Goal: Check status: Check status

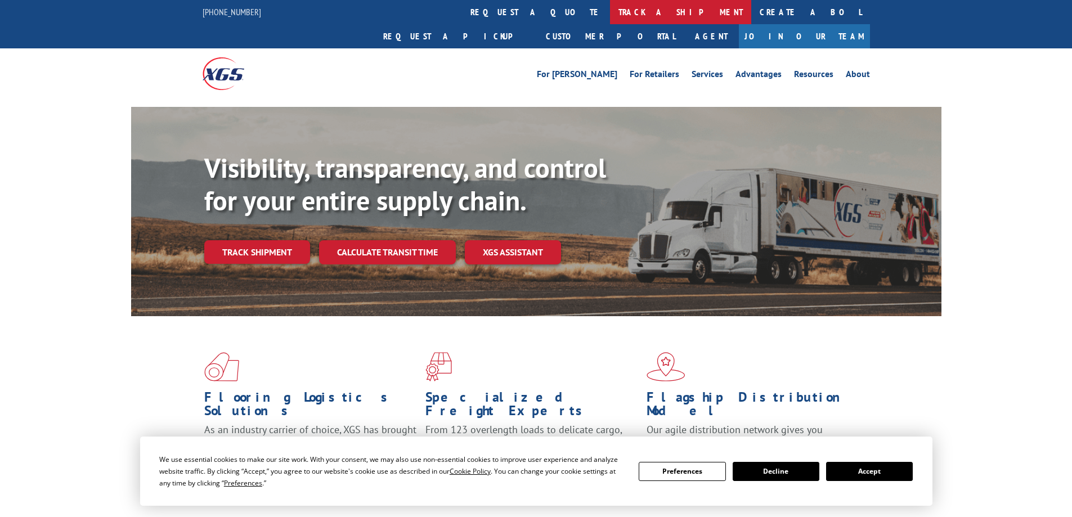
drag, startPoint x: 497, startPoint y: 11, endPoint x: 487, endPoint y: 23, distance: 15.6
click at [610, 12] on link "track a shipment" at bounding box center [680, 12] width 141 height 24
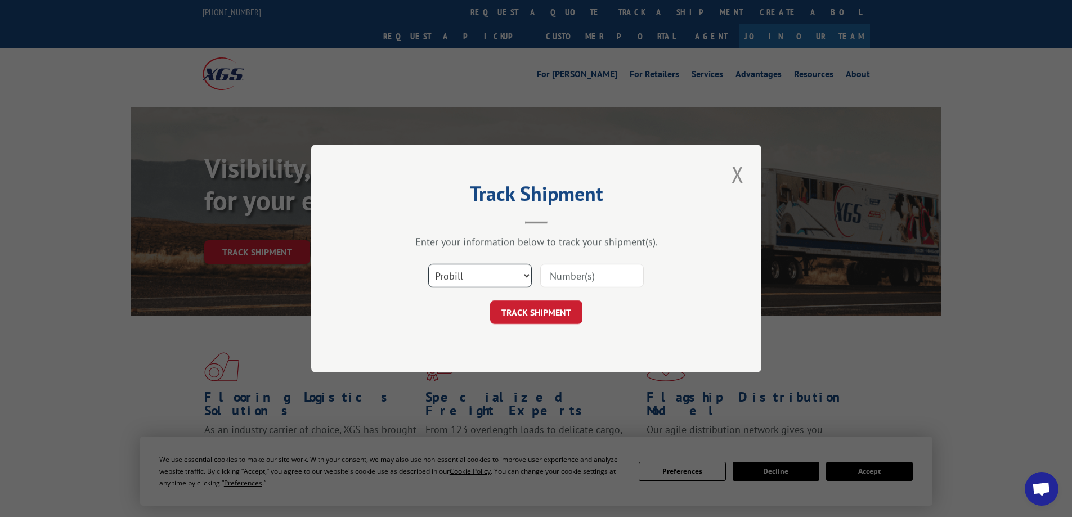
click at [507, 272] on select "Select category... Probill BOL PO" at bounding box center [479, 276] width 103 height 24
select select "bol"
click at [428, 264] on select "Select category... Probill BOL PO" at bounding box center [479, 276] width 103 height 24
click at [574, 273] on input at bounding box center [591, 276] width 103 height 24
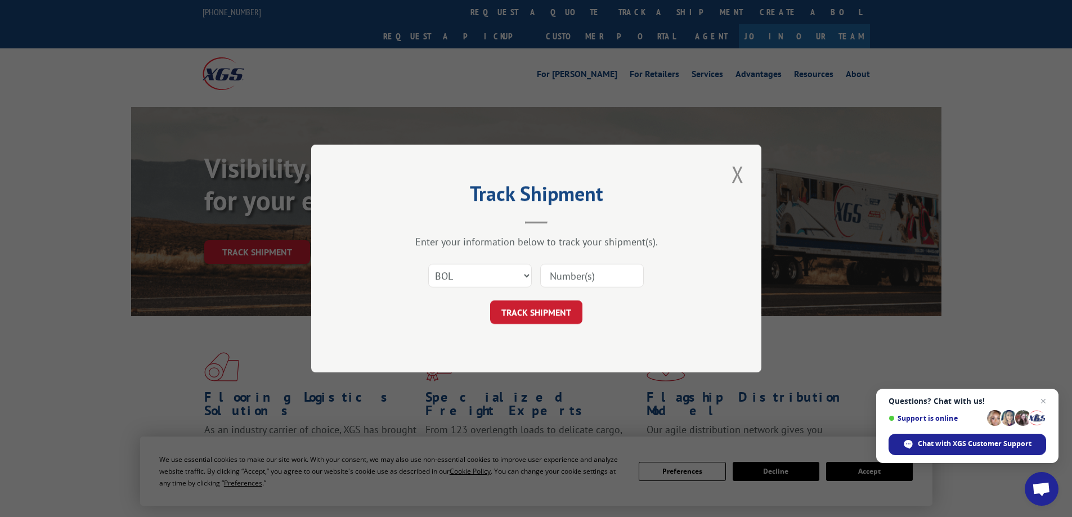
paste input "VIP customer= Friend of Toms’ from [GEOGRAPHIC_DATA]"
click at [568, 313] on button "TRACK SHIPMENT" at bounding box center [536, 312] width 92 height 24
paste input "4870039"
drag, startPoint x: 597, startPoint y: 277, endPoint x: 155, endPoint y: 289, distance: 442.3
click at [164, 278] on div "Track Shipment Enter your information below to track your shipment(s). Select c…" at bounding box center [536, 258] width 1072 height 517
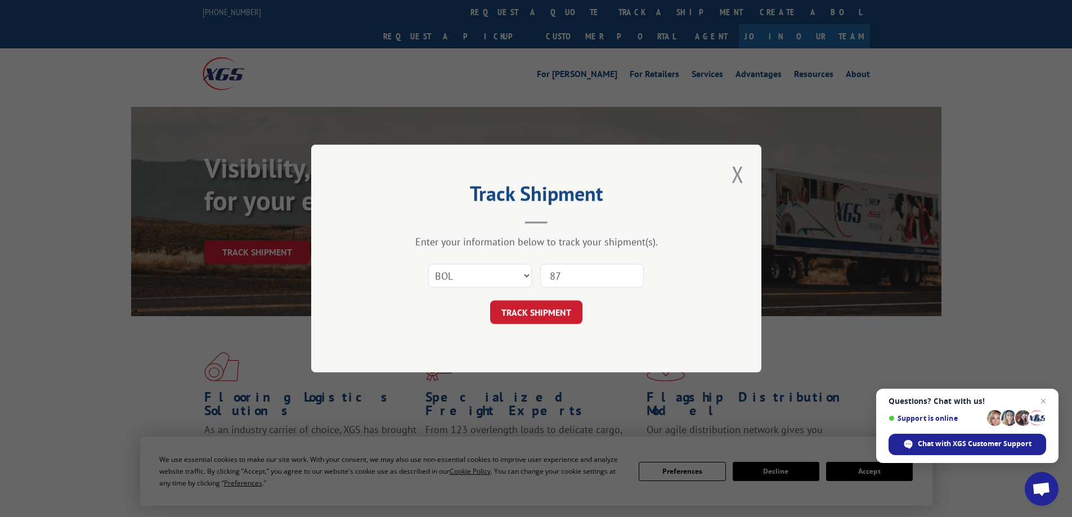
type input "8"
paste input "4870039"
type input "4870039"
click button "TRACK SHIPMENT" at bounding box center [536, 312] width 92 height 24
